Goal: Find specific page/section

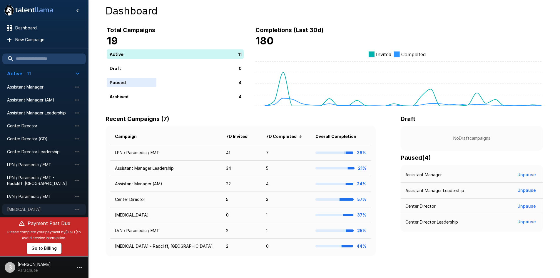
click at [44, 206] on div "[MEDICAL_DATA]" at bounding box center [44, 209] width 84 height 11
